Goal: Task Accomplishment & Management: Manage account settings

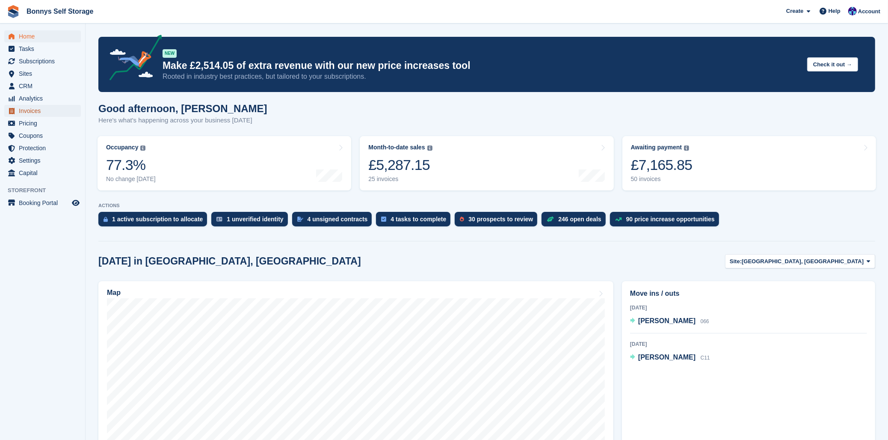
click at [35, 110] on span "Invoices" at bounding box center [44, 111] width 51 height 12
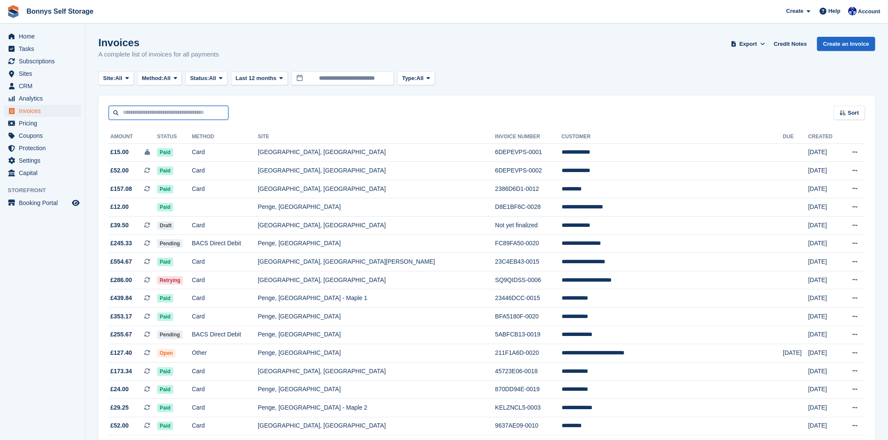
click at [204, 109] on input "text" at bounding box center [169, 113] width 120 height 14
type input "****"
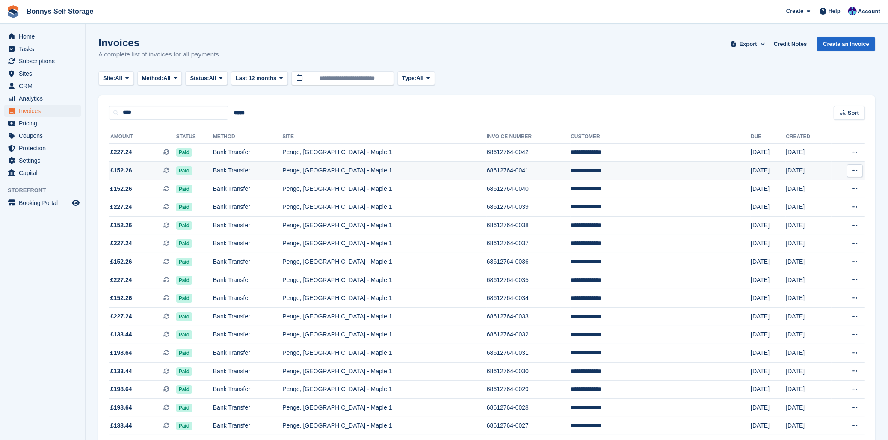
drag, startPoint x: 121, startPoint y: 171, endPoint x: 297, endPoint y: 173, distance: 176.2
click at [282, 173] on td "Bank Transfer" at bounding box center [247, 171] width 69 height 18
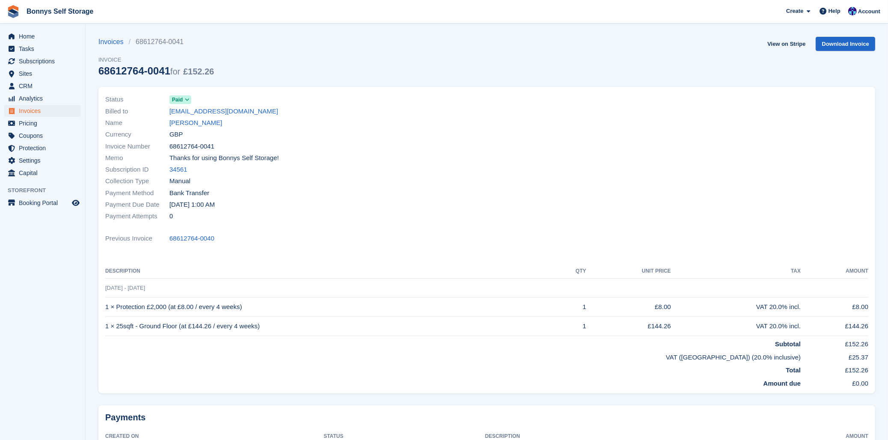
drag, startPoint x: 96, startPoint y: 71, endPoint x: 168, endPoint y: 73, distance: 71.9
click at [168, 73] on section "Invoices 68612764-0041 Invoice 68612764-0041 for £152.26 View on Stripe Downloa…" at bounding box center [487, 256] width 802 height 512
copy div "68612764-0041"
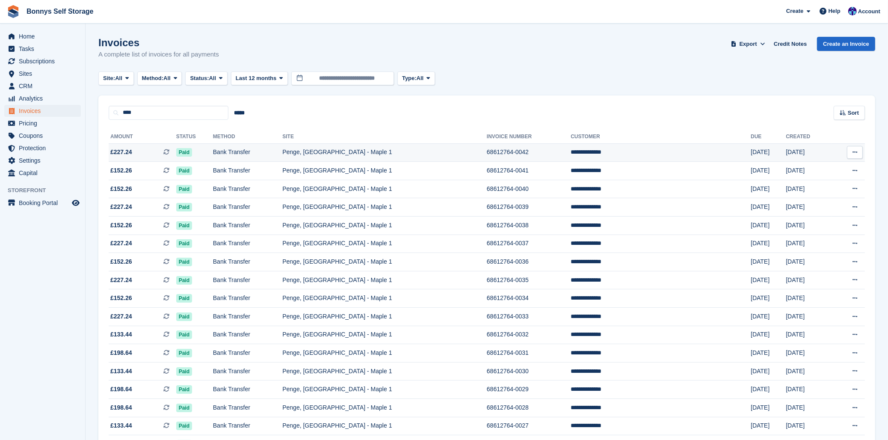
click at [261, 151] on td "Bank Transfer" at bounding box center [247, 152] width 69 height 18
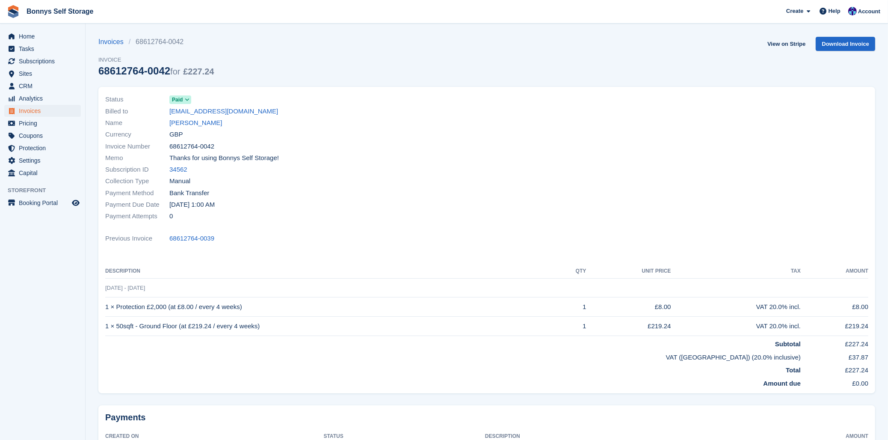
drag, startPoint x: 100, startPoint y: 71, endPoint x: 169, endPoint y: 71, distance: 68.9
click at [169, 71] on div "68612764-0042 for £227.24" at bounding box center [155, 71] width 115 height 12
copy div "68612764-0042"
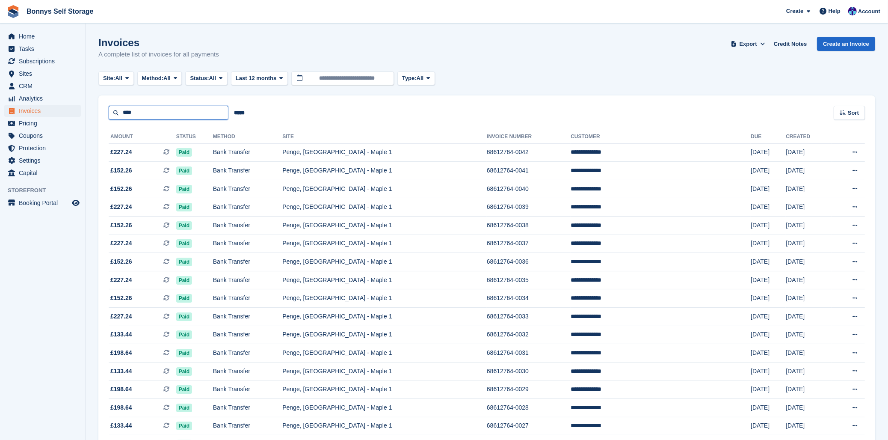
click at [173, 117] on input "****" at bounding box center [169, 113] width 120 height 14
type input "******"
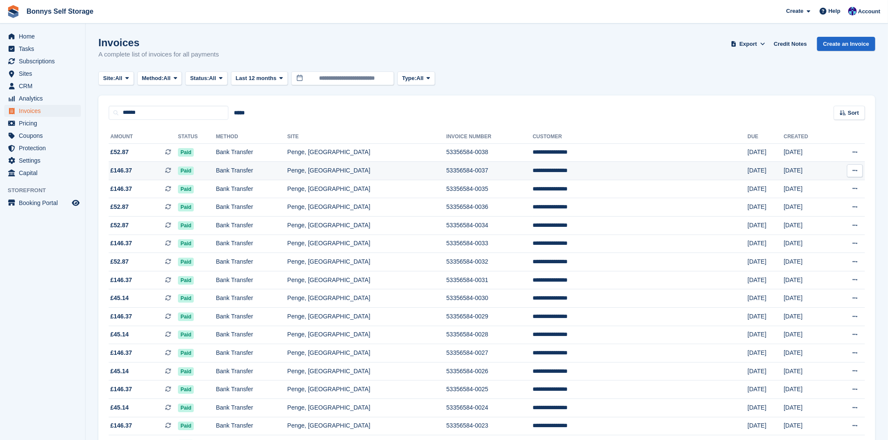
drag, startPoint x: 122, startPoint y: 171, endPoint x: 114, endPoint y: 170, distance: 7.8
click at [114, 170] on span "£146.37" at bounding box center [121, 170] width 22 height 9
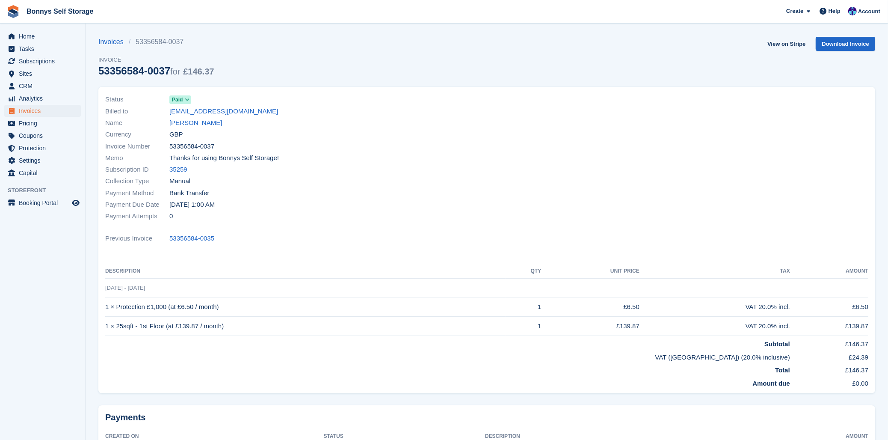
drag, startPoint x: 96, startPoint y: 69, endPoint x: 158, endPoint y: 71, distance: 62.1
click at [169, 73] on section "Invoices 53356584-0037 Invoice 53356584-0037 for £146.37 View on Stripe Downloa…" at bounding box center [487, 256] width 802 height 512
copy div "53356584-0037"
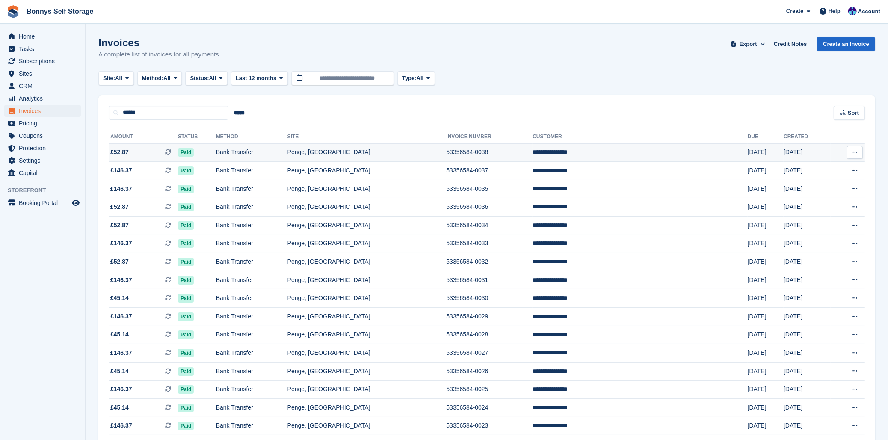
click at [137, 153] on span "£52.87 This is a recurring subscription invoice." at bounding box center [143, 152] width 69 height 9
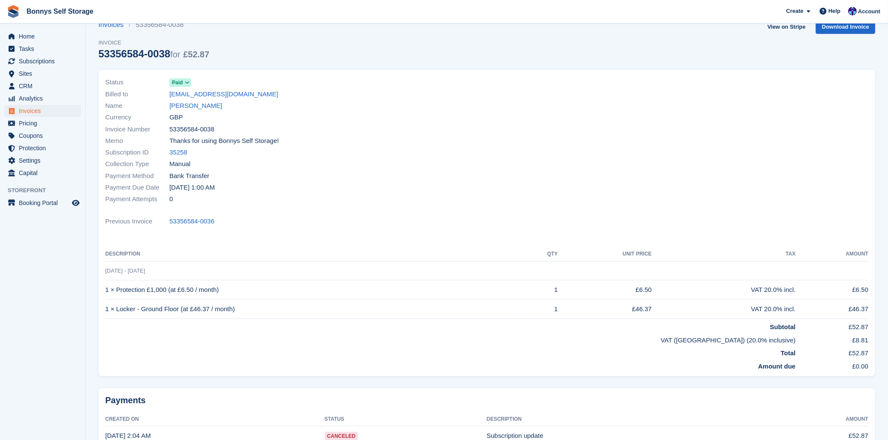
scroll to position [10, 0]
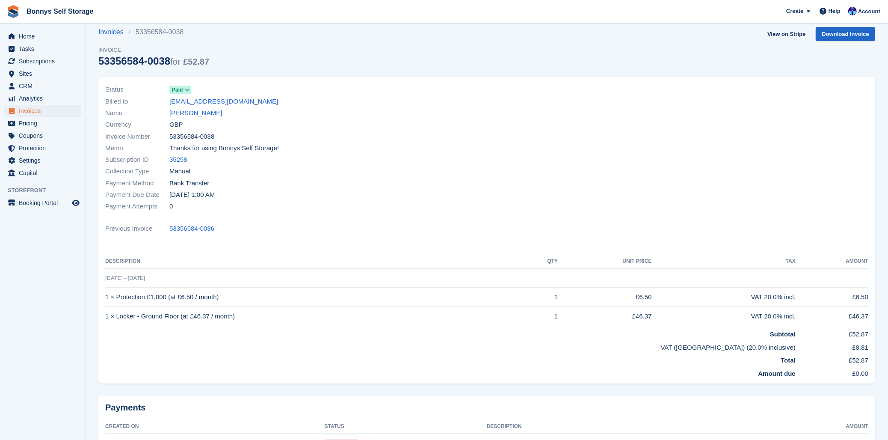
drag, startPoint x: 99, startPoint y: 62, endPoint x: 170, endPoint y: 66, distance: 70.7
click at [170, 66] on div "53356584-0038 for £52.87" at bounding box center [153, 61] width 111 height 12
copy div "53356584-0038"
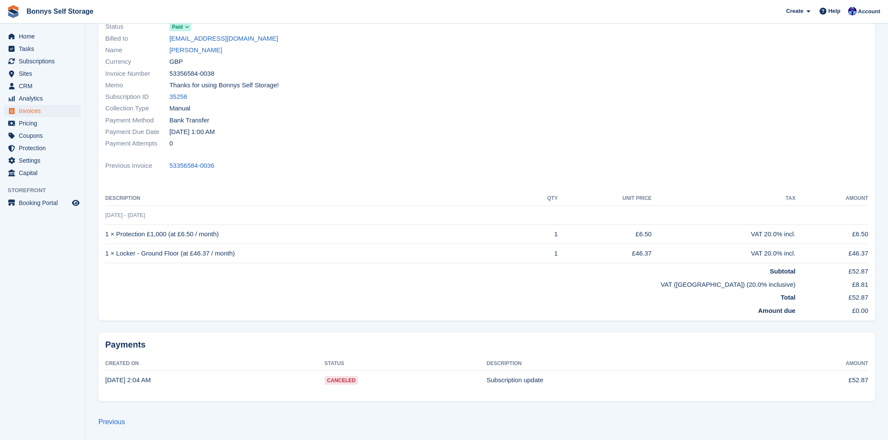
scroll to position [0, 0]
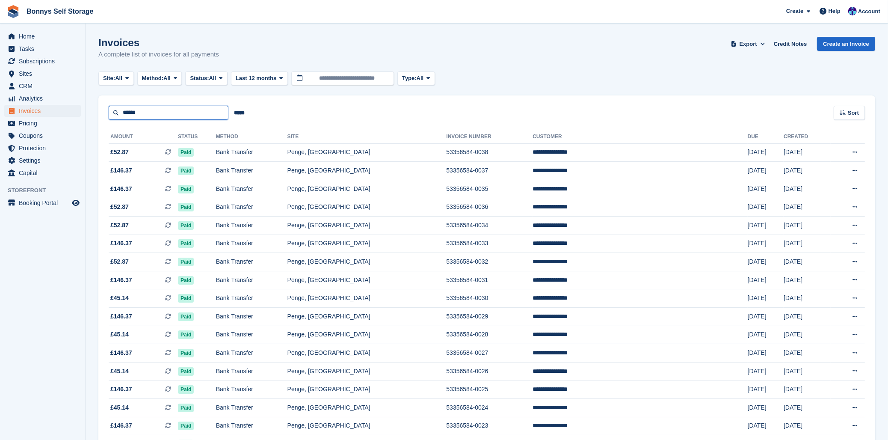
click at [187, 116] on input "******" at bounding box center [169, 113] width 120 height 14
type input "******"
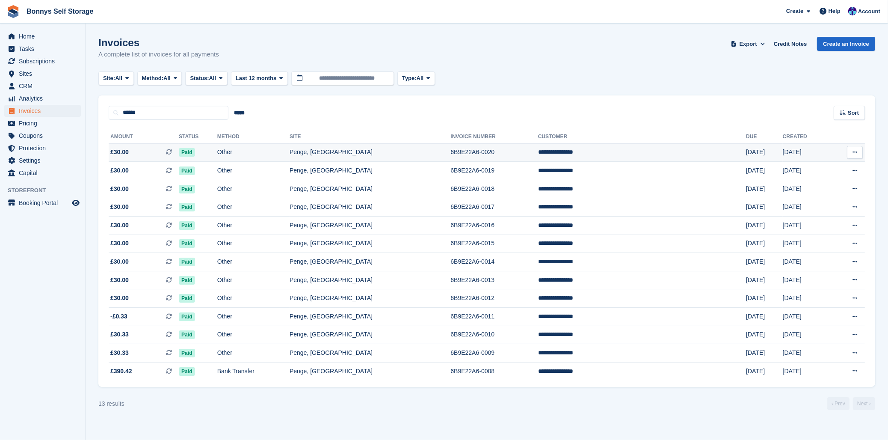
click at [366, 148] on td "Penge, [GEOGRAPHIC_DATA]" at bounding box center [370, 152] width 161 height 18
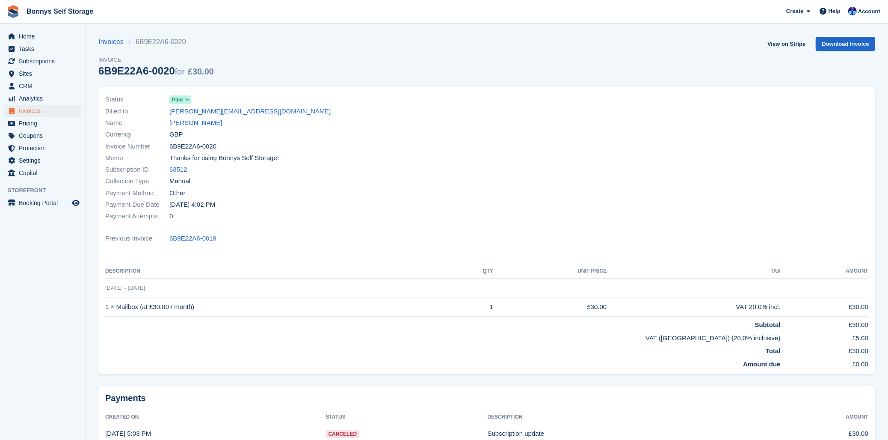
drag, startPoint x: 99, startPoint y: 68, endPoint x: 170, endPoint y: 66, distance: 70.6
click at [170, 66] on section "Invoices 6B9E22A6-0020 Invoice 6B9E22A6-0020 for £30.00 View on Stripe Download…" at bounding box center [487, 246] width 802 height 493
copy div "6B9E22A6-0020"
